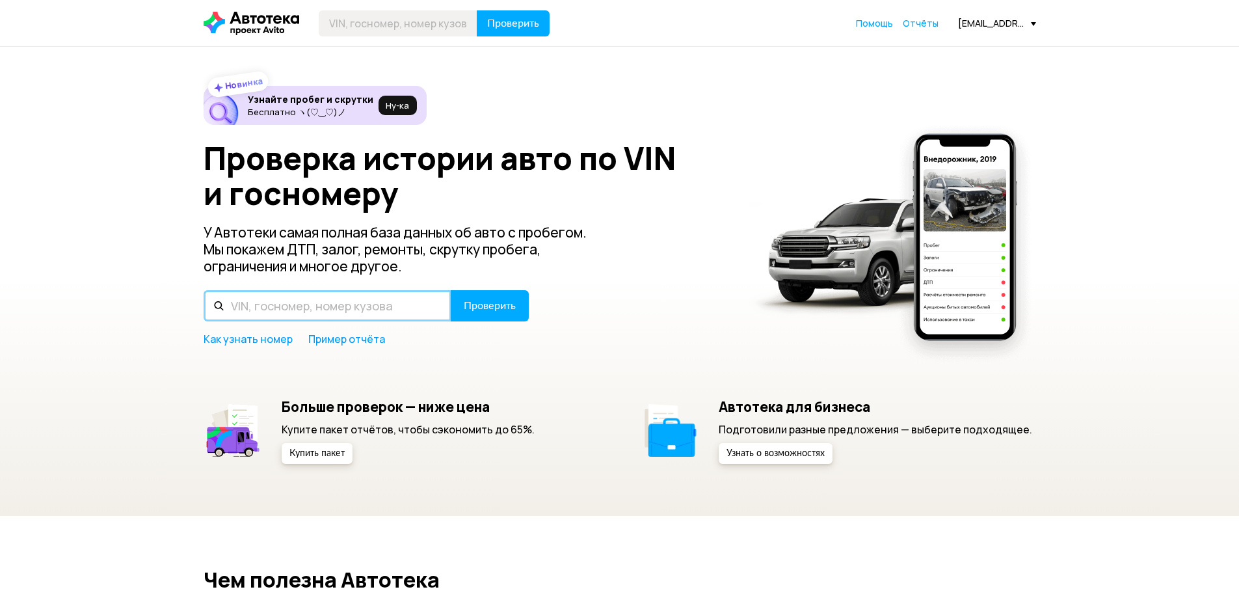
paste input "[US_VEHICLE_IDENTIFICATION_NUMBER]"
type input "[US_VEHICLE_IDENTIFICATION_NUMBER]"
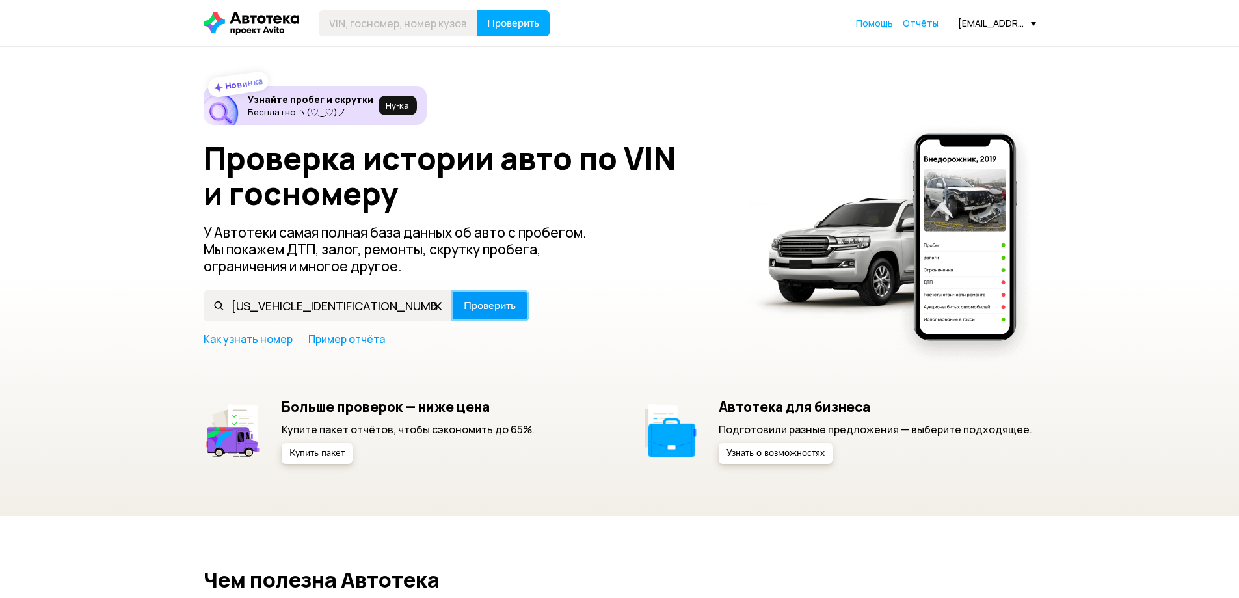
click at [488, 311] on span "Проверить" at bounding box center [490, 305] width 52 height 10
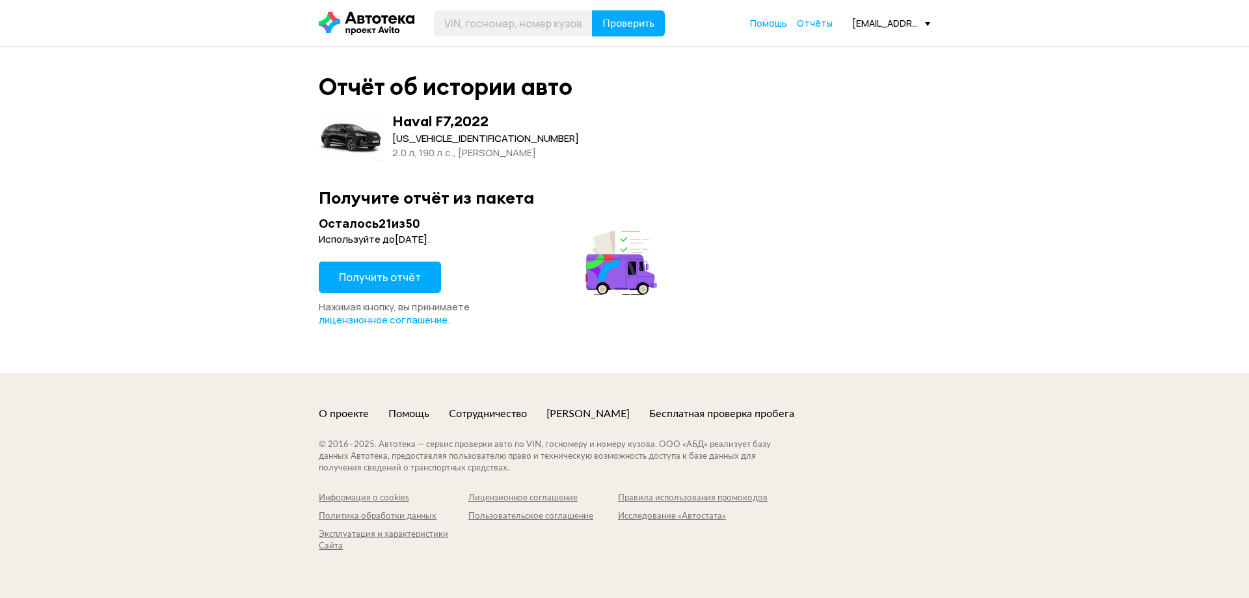
click at [370, 288] on button "Получить отчёт" at bounding box center [380, 276] width 122 height 31
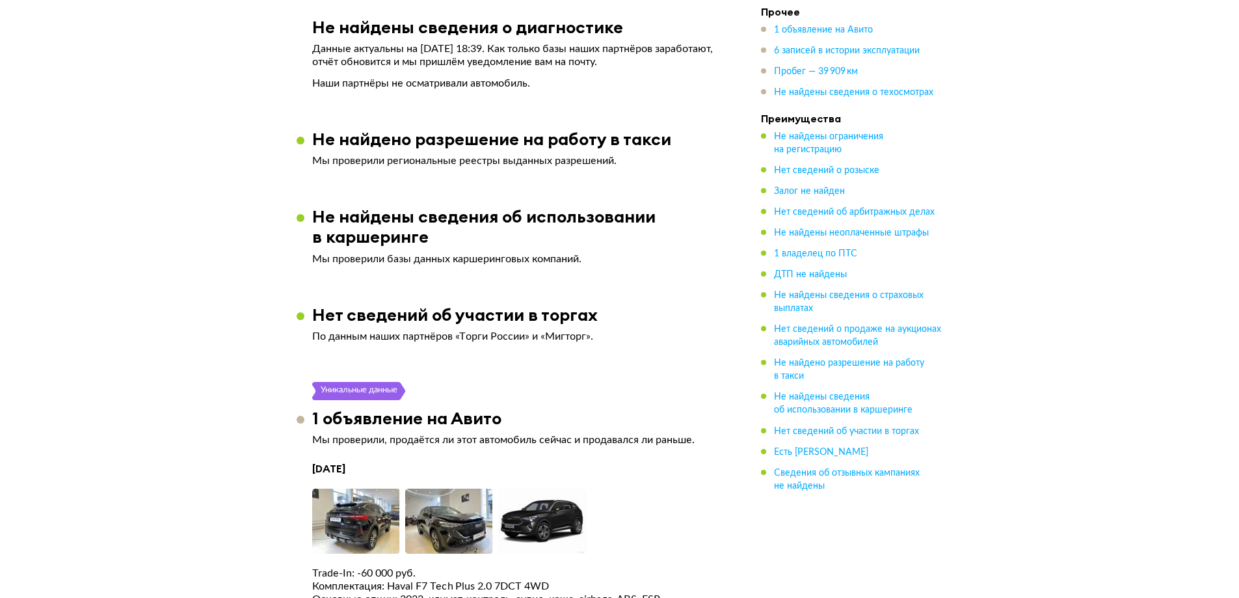
scroll to position [1821, 0]
